Goal: Information Seeking & Learning: Learn about a topic

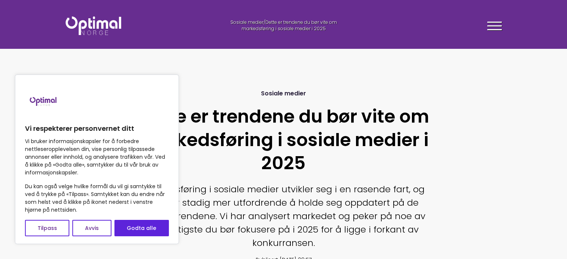
click at [441, 85] on div "Sosiale medier Dette er trendene du bør vite om markedsføring i sosiale medier …" at bounding box center [283, 177] width 373 height 204
click at [139, 223] on button "Godta alle" at bounding box center [141, 228] width 54 height 16
checkbox input "true"
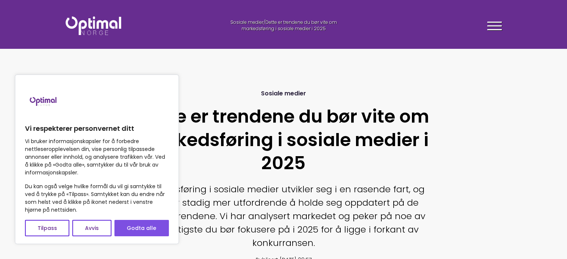
checkbox input "true"
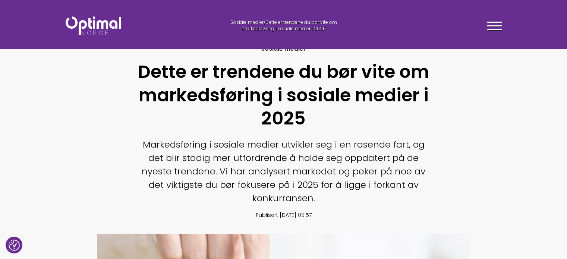
scroll to position [30, 0]
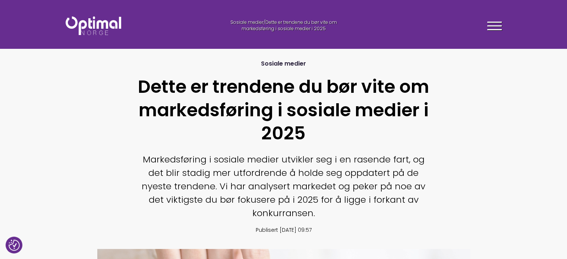
click at [482, 198] on section "Sosiale medier Dette er trendene du bør vite om markedsføring i sosiale medier …" at bounding box center [283, 240] width 567 height 420
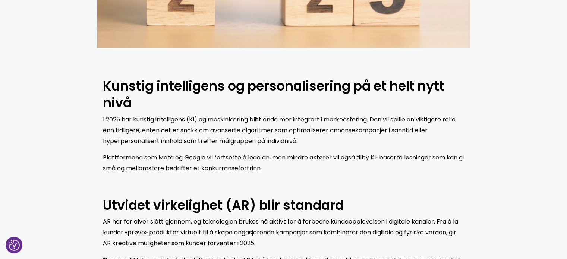
scroll to position [432, 0]
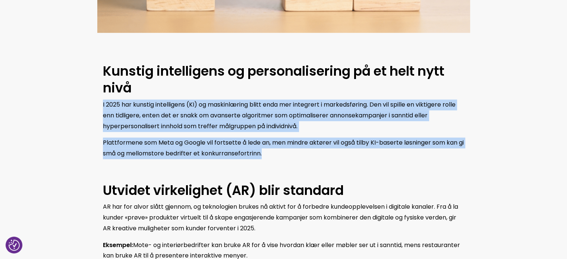
drag, startPoint x: 270, startPoint y: 155, endPoint x: 102, endPoint y: 105, distance: 174.4
copy div "I 2025 har kunstig intelligens (KI) og maskinlæring blitt enda mer integrert i …"
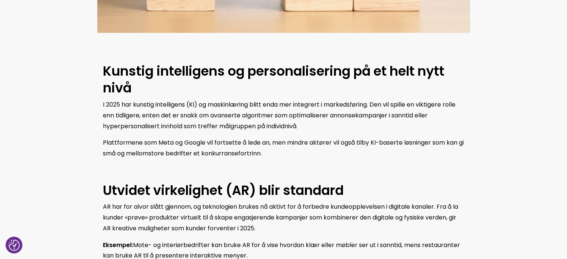
click at [365, 173] on p at bounding box center [283, 170] width 361 height 11
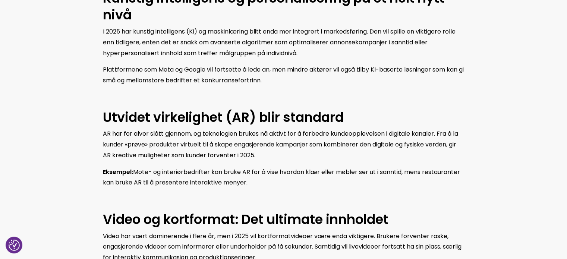
scroll to position [507, 0]
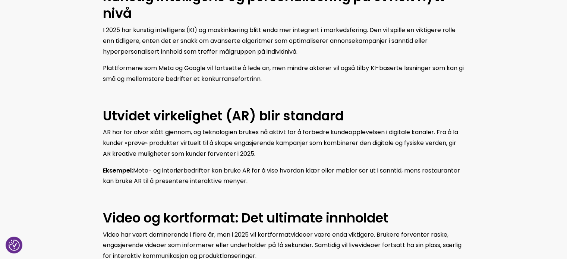
click at [345, 149] on p "AR har for alvor slått gjennom, og teknologien brukes nå aktivt for å forbedre …" at bounding box center [283, 143] width 361 height 32
drag, startPoint x: 249, startPoint y: 183, endPoint x: 104, endPoint y: 115, distance: 160.1
copy div "Utvidet virkelighet (AR) blir standard AR har for alvor slått gjennom, og tekno…"
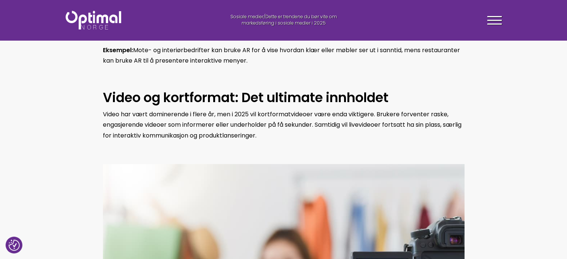
scroll to position [626, 0]
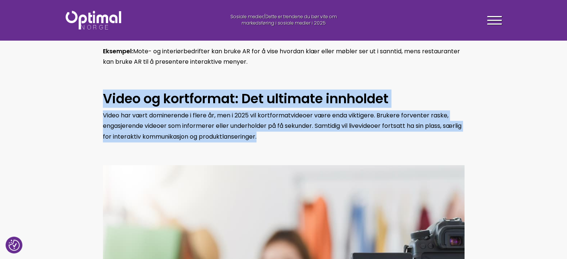
drag, startPoint x: 288, startPoint y: 137, endPoint x: 104, endPoint y: 98, distance: 188.5
copy div "Video og kortformat: Det ultimate innholdet Video har vært dominerende i flere …"
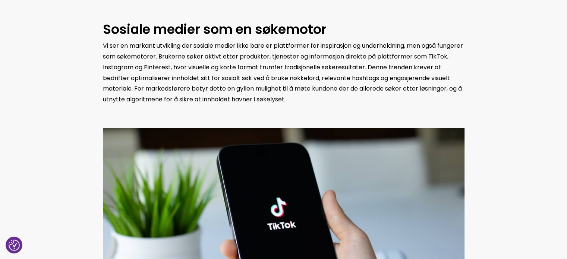
scroll to position [1267, 0]
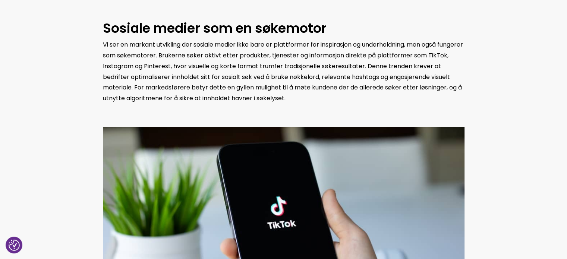
click at [287, 100] on p "Vi ser en markant utvikling der sosiale medier ikke bare er plattformer for ins…" at bounding box center [283, 71] width 361 height 64
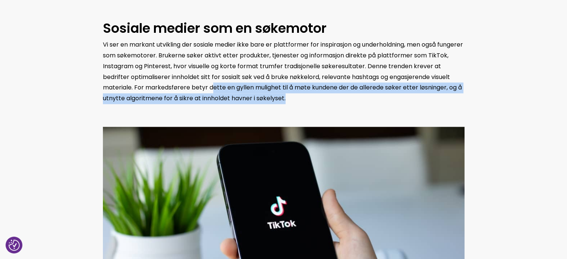
drag, startPoint x: 287, startPoint y: 100, endPoint x: 212, endPoint y: 84, distance: 77.0
click at [212, 84] on p "Vi ser en markant utvikling der sosiale medier ikke bare er plattformer for ins…" at bounding box center [283, 71] width 361 height 64
click at [305, 94] on p "Vi ser en markant utvikling der sosiale medier ikke bare er plattformer for ins…" at bounding box center [283, 71] width 361 height 64
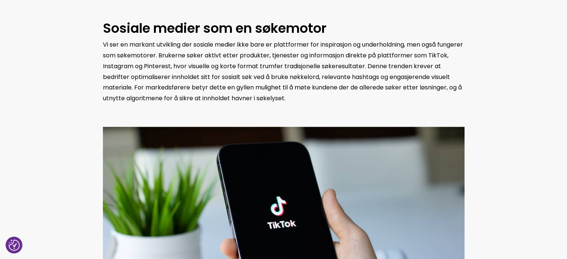
click at [286, 99] on p "Vi ser en markant utvikling der sosiale medier ikke bare er plattformer for ins…" at bounding box center [283, 71] width 361 height 64
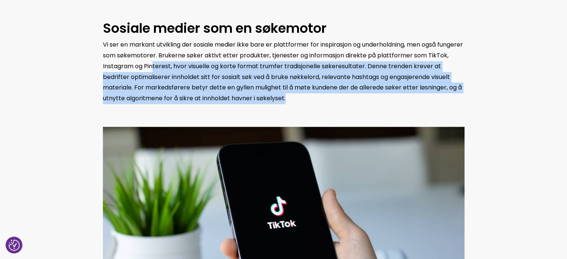
drag, startPoint x: 286, startPoint y: 99, endPoint x: 174, endPoint y: 67, distance: 116.6
click at [174, 67] on p "Vi ser en markant utvikling der sosiale medier ikke bare er plattformer for ins…" at bounding box center [283, 71] width 361 height 64
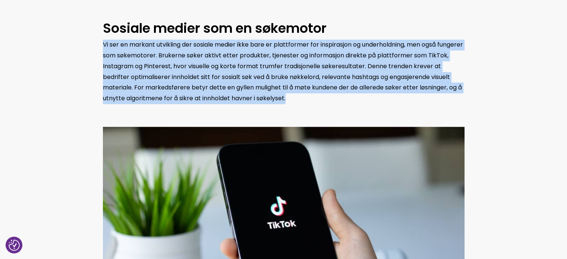
drag, startPoint x: 134, startPoint y: 51, endPoint x: 98, endPoint y: 37, distance: 39.5
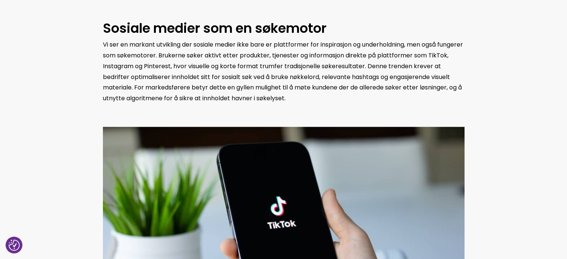
click at [107, 27] on strong "Sosiale medier som en søkemotor" at bounding box center [215, 28] width 224 height 18
click at [109, 29] on strong "Sosiale medier som en søkemotor" at bounding box center [215, 28] width 224 height 18
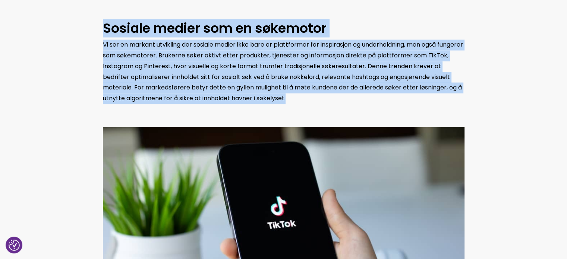
drag, startPoint x: 105, startPoint y: 28, endPoint x: 291, endPoint y: 97, distance: 198.1
copy div "Sosiale medier som en søkemotor Vi ser en markant utvikling der sosiale medier …"
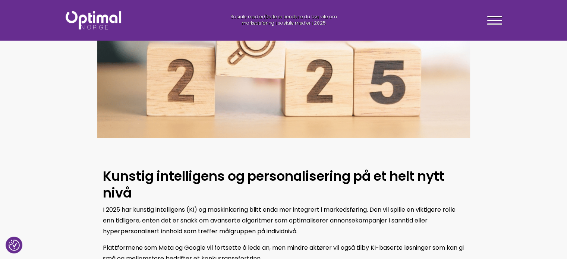
scroll to position [176, 0]
